Goal: Download file/media

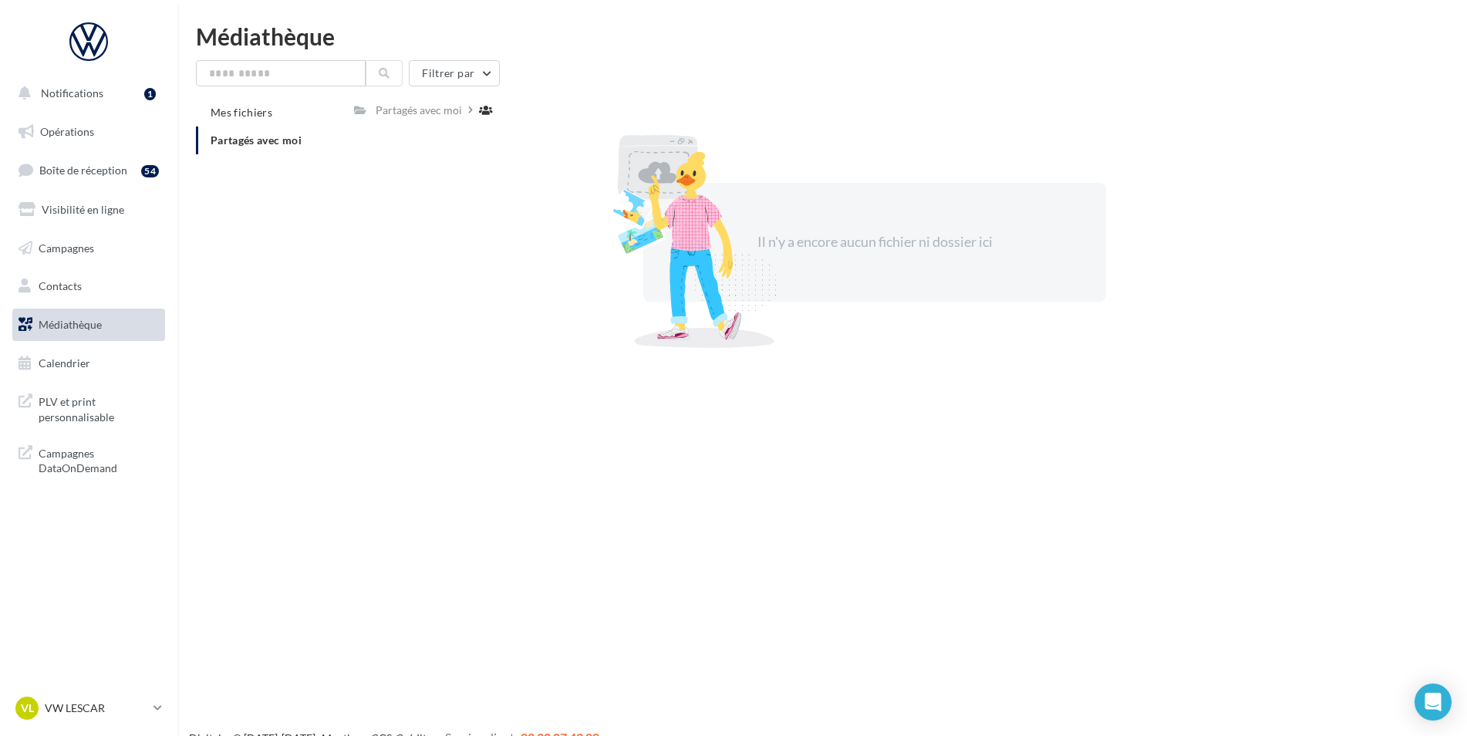
click at [101, 325] on span "Médiathèque" at bounding box center [70, 324] width 63 height 13
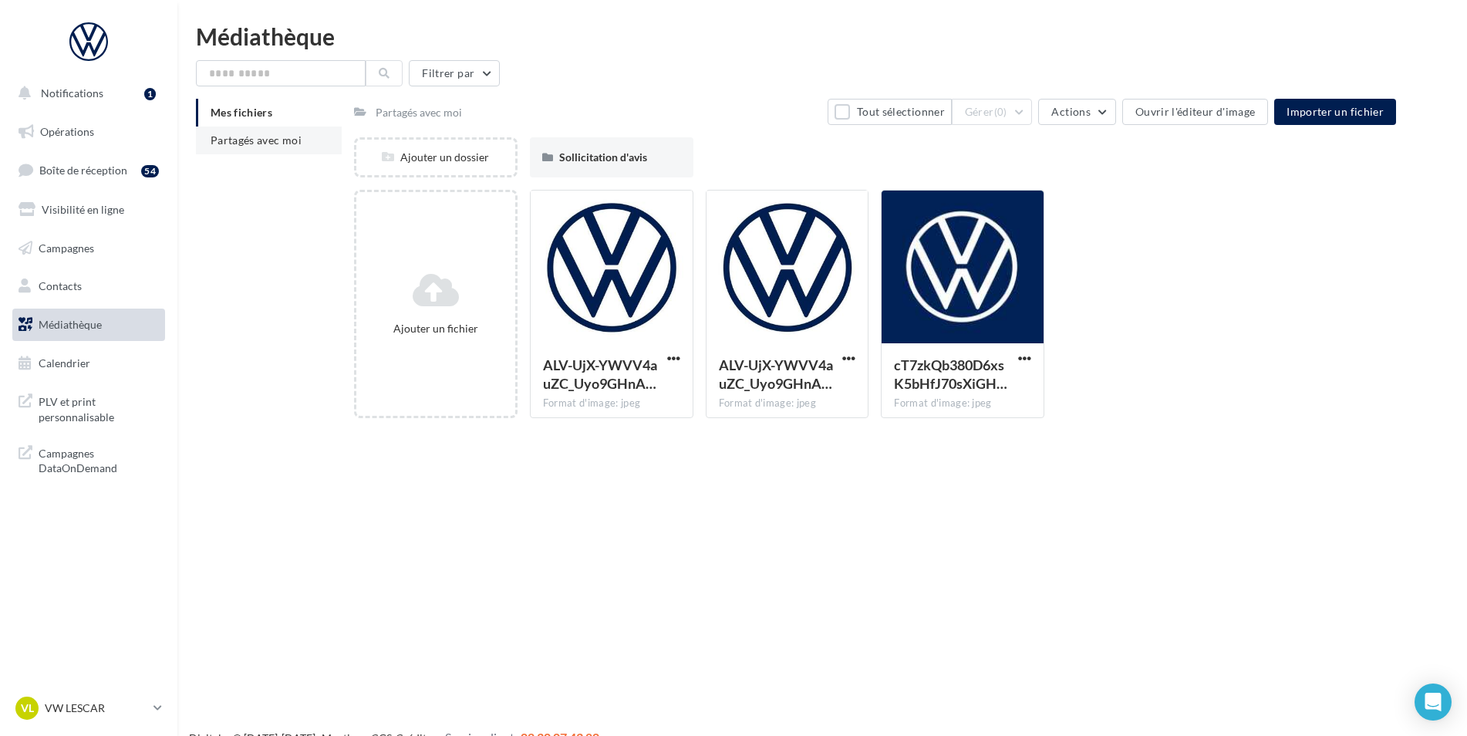
click at [263, 134] on span "Partagés avec moi" at bounding box center [256, 139] width 91 height 13
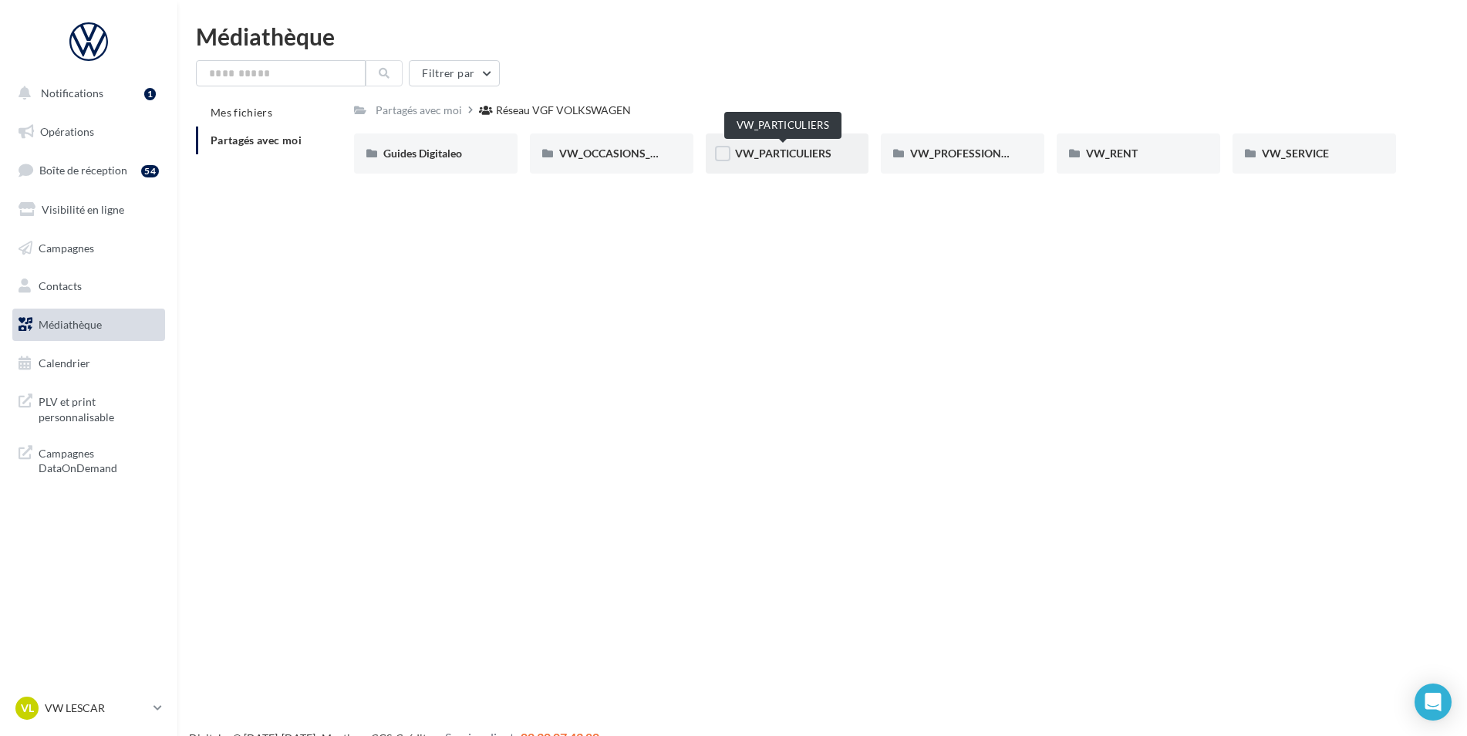
click at [787, 153] on span "VW_PARTICULIERS" at bounding box center [783, 153] width 96 height 13
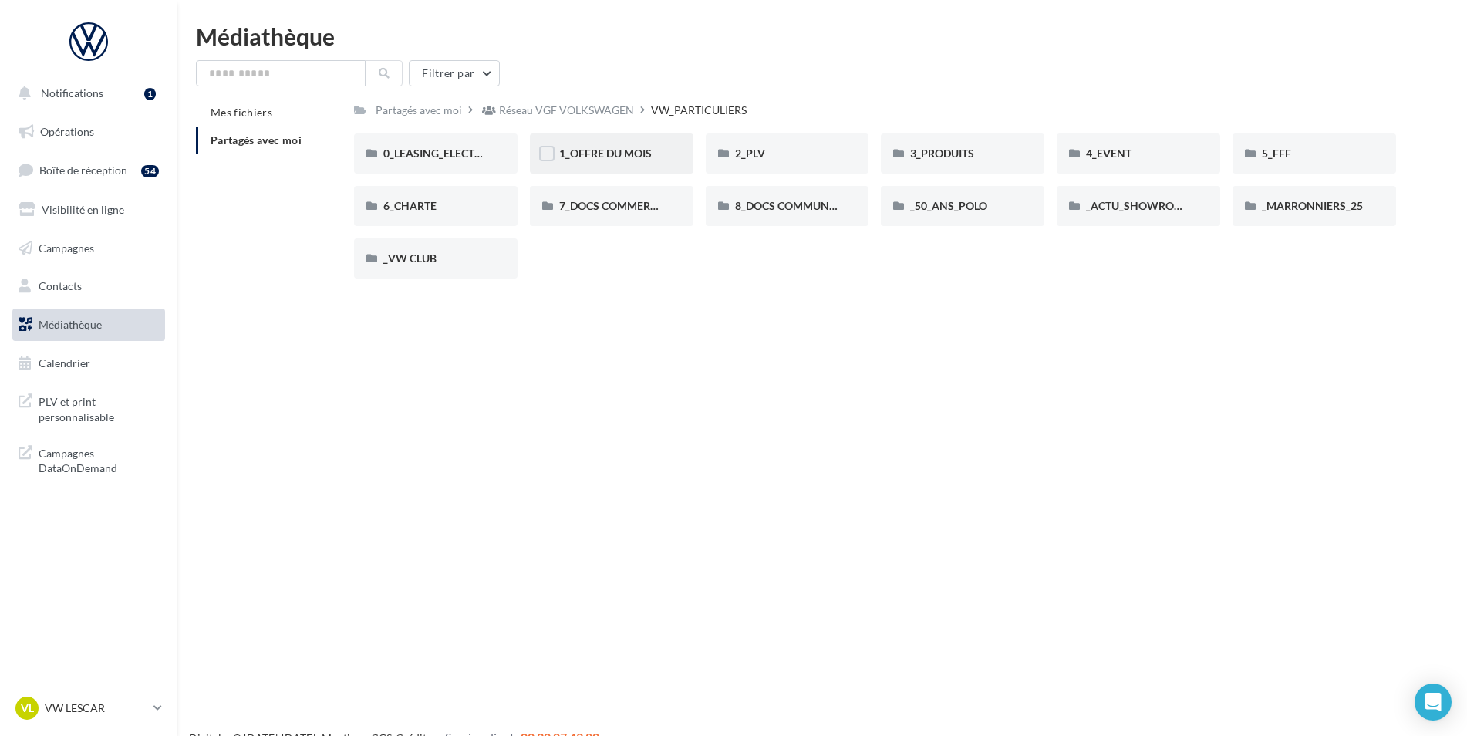
click at [619, 158] on span "1_OFFRE DU MOIS" at bounding box center [605, 153] width 93 height 13
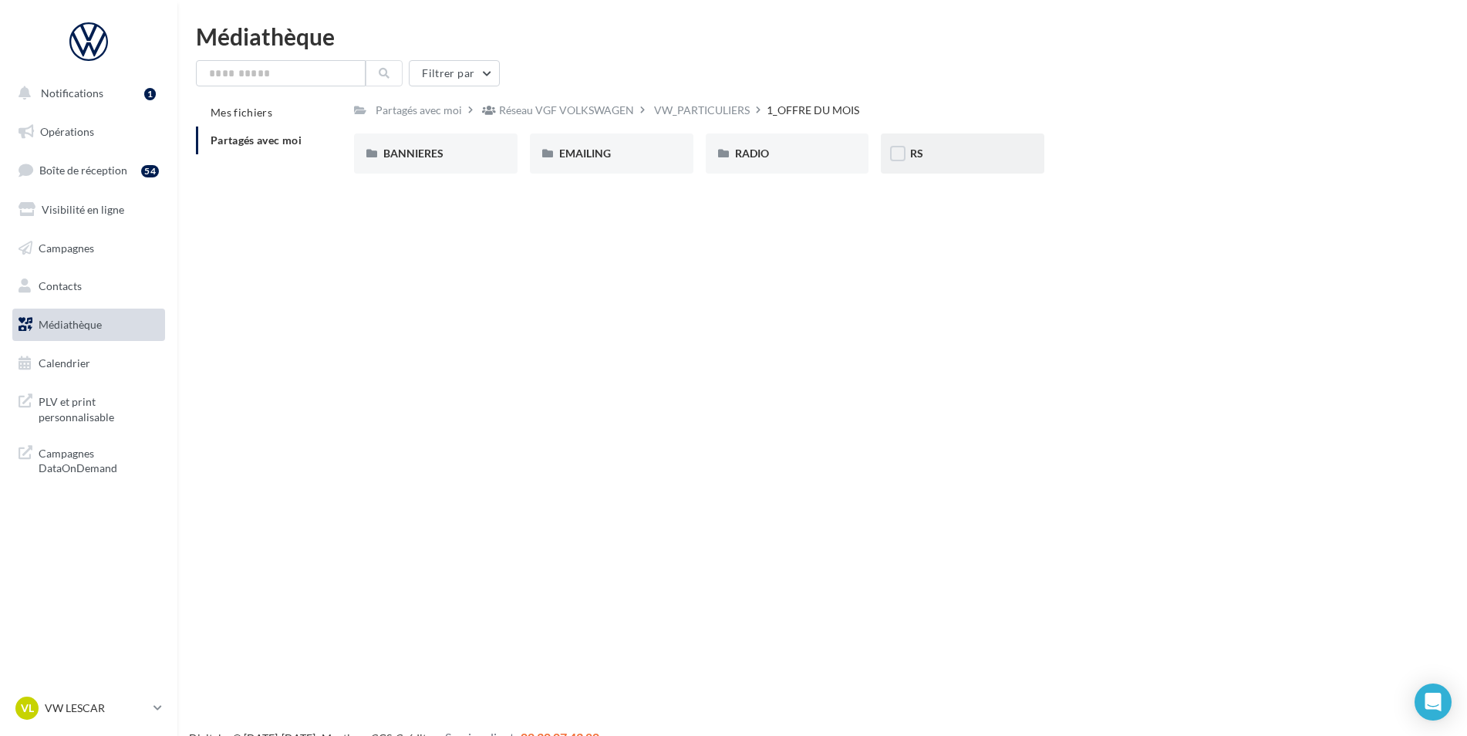
click at [932, 147] on div "RS" at bounding box center [962, 153] width 105 height 15
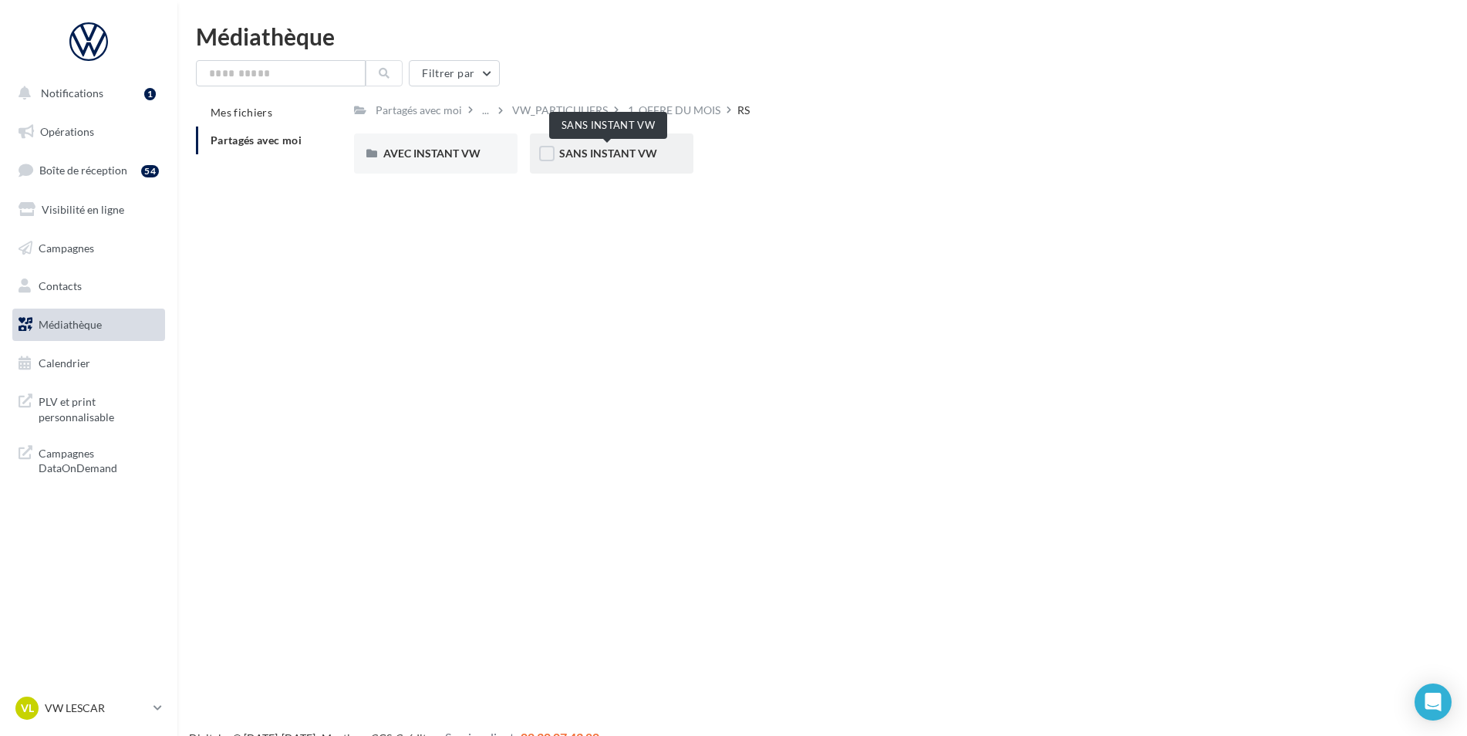
click at [581, 151] on span "SANS INSTANT VW" at bounding box center [608, 153] width 98 height 13
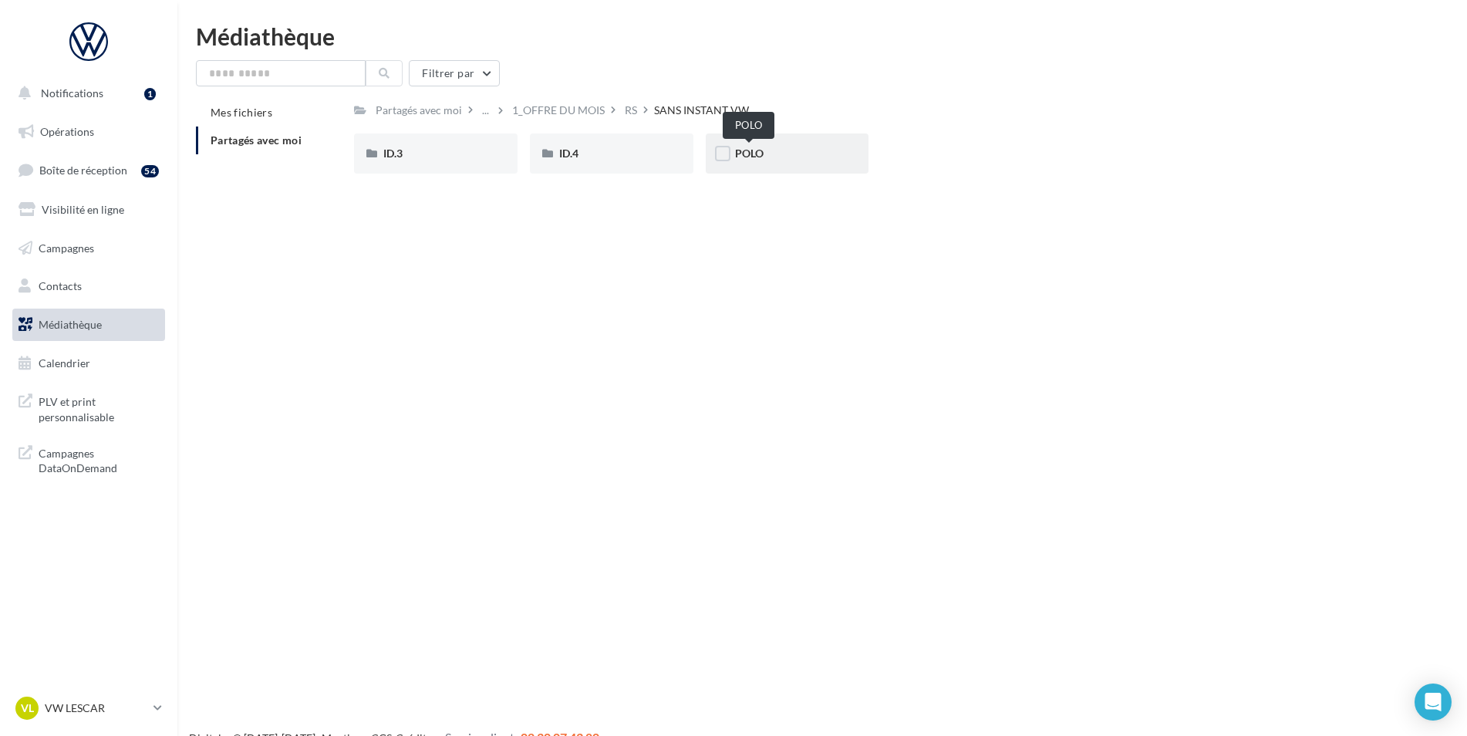
click at [735, 156] on span "POLO" at bounding box center [749, 153] width 29 height 13
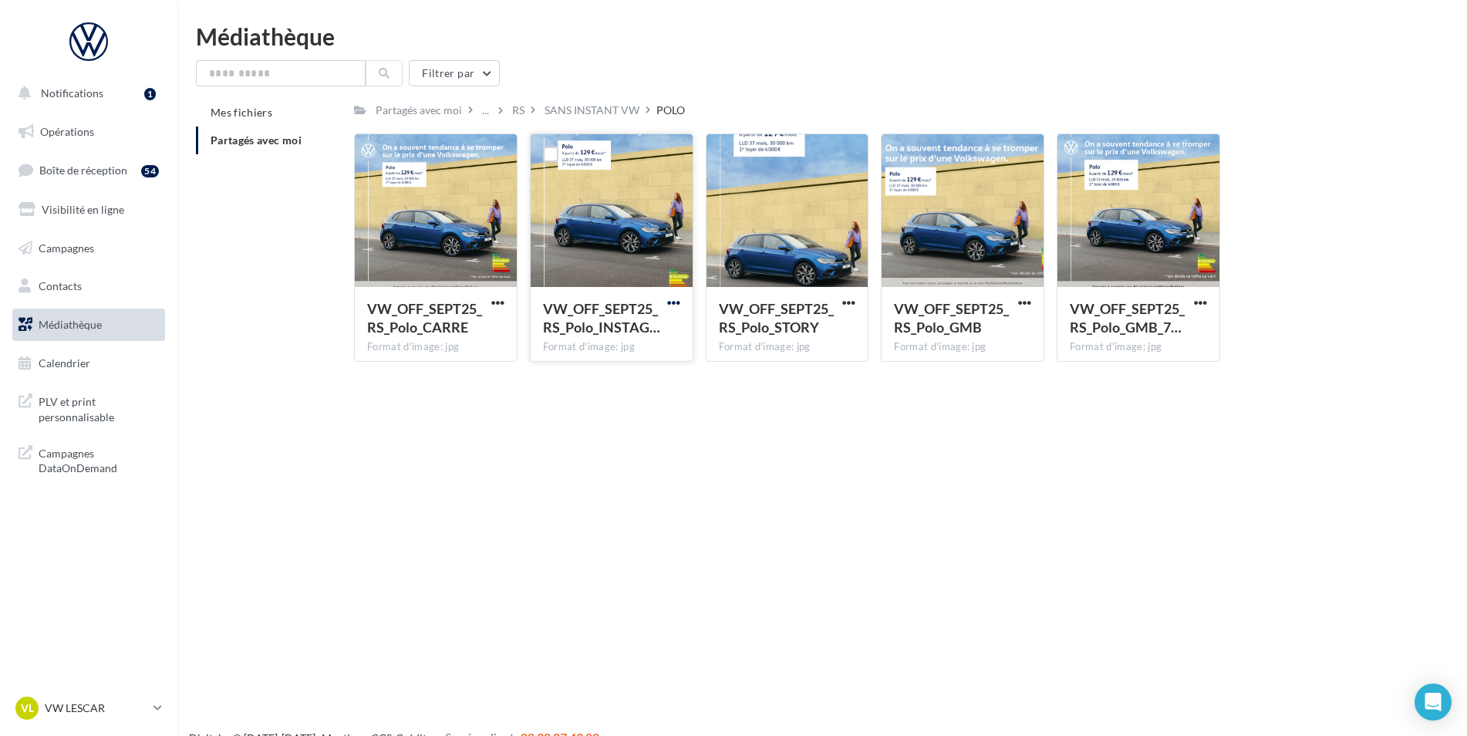
click at [672, 304] on span "button" at bounding box center [673, 302] width 13 height 13
click at [623, 342] on button "Télécharger" at bounding box center [606, 333] width 154 height 40
click at [851, 304] on span "button" at bounding box center [848, 302] width 13 height 13
click at [802, 342] on button "Télécharger" at bounding box center [781, 333] width 154 height 40
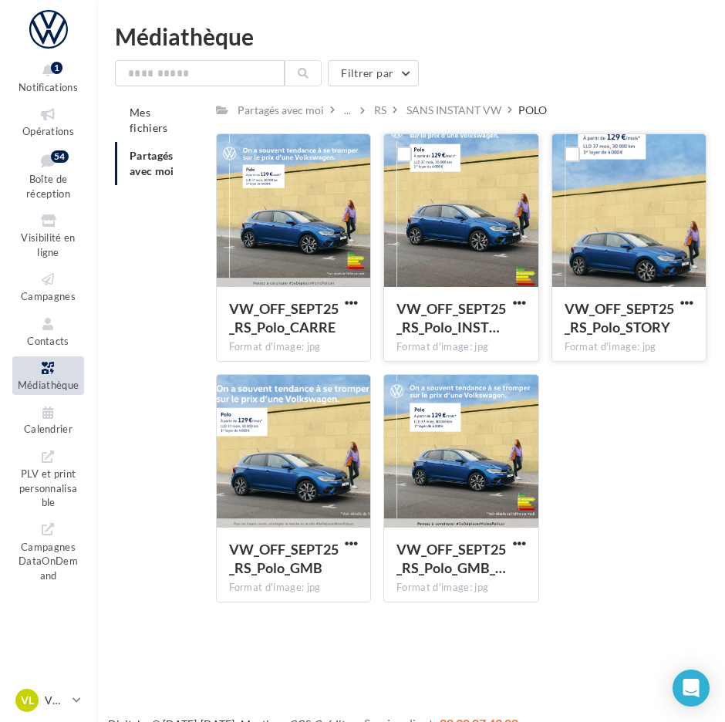
drag, startPoint x: 674, startPoint y: 69, endPoint x: 670, endPoint y: 104, distance: 35.7
click at [674, 68] on div "Filtrer par" at bounding box center [410, 73] width 591 height 26
click at [521, 544] on span "button" at bounding box center [519, 543] width 13 height 13
click at [450, 571] on button "Télécharger" at bounding box center [452, 574] width 154 height 40
